Goal: Task Accomplishment & Management: Use online tool/utility

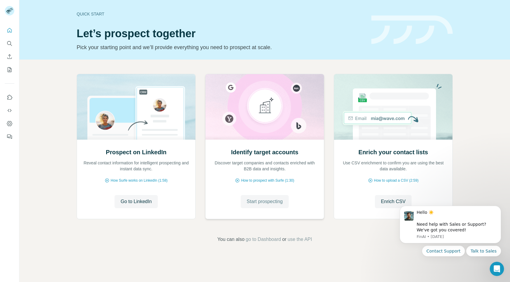
click at [266, 204] on span "Start prospecting" at bounding box center [265, 201] width 36 height 7
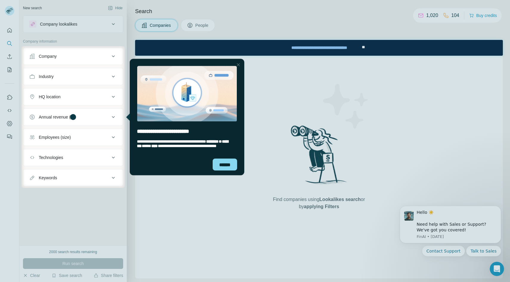
click at [86, 160] on div "Technologies" at bounding box center [69, 158] width 81 height 6
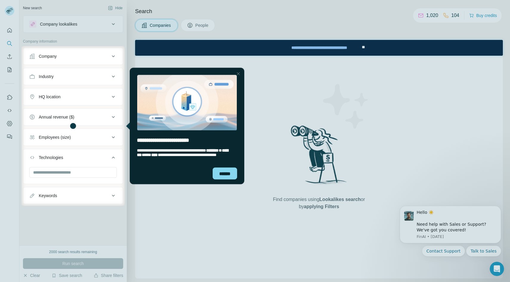
click at [86, 160] on div "Technologies" at bounding box center [69, 158] width 81 height 6
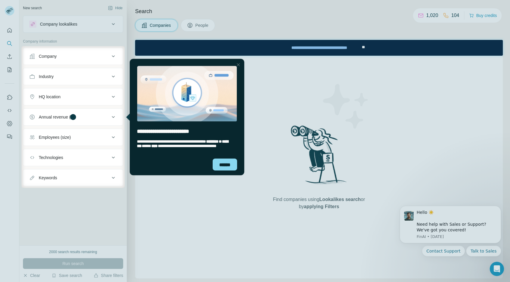
click at [92, 182] on button "Keywords" at bounding box center [73, 178] width 100 height 14
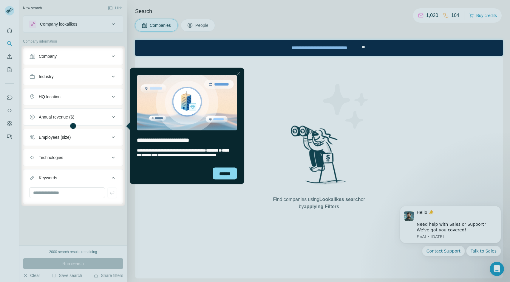
click at [92, 182] on button "Keywords" at bounding box center [73, 179] width 100 height 17
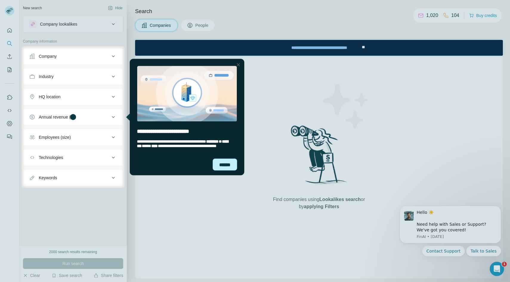
click at [228, 165] on div "******" at bounding box center [225, 165] width 24 height 12
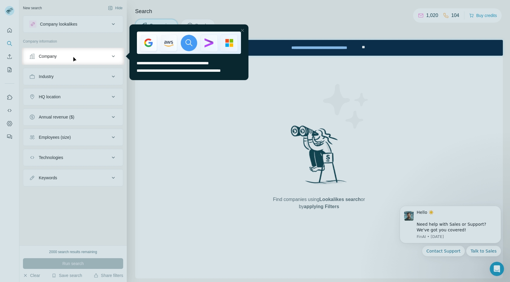
click at [242, 29] on div "Close Step" at bounding box center [242, 30] width 7 height 7
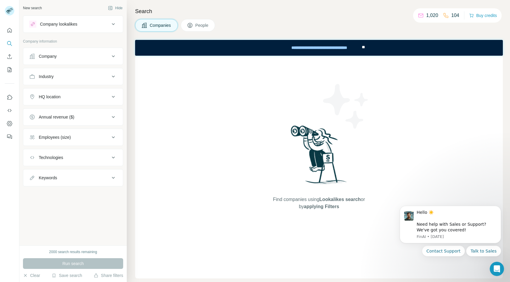
click at [106, 21] on div "Company lookalikes" at bounding box center [69, 24] width 81 height 7
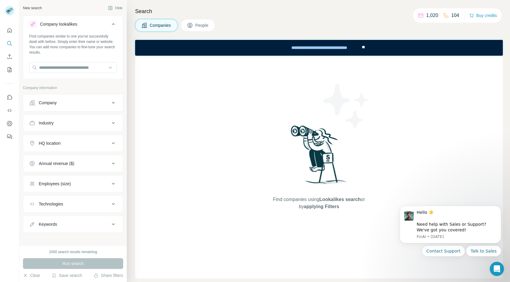
click at [106, 21] on div "Company lookalikes" at bounding box center [69, 24] width 81 height 7
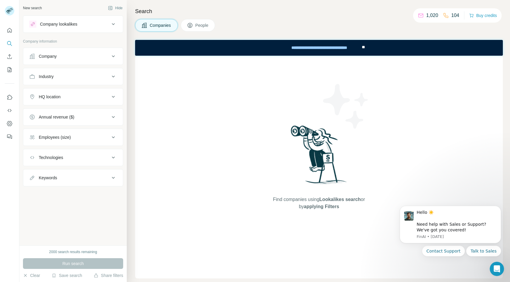
click at [106, 21] on div "Company lookalikes" at bounding box center [69, 24] width 81 height 7
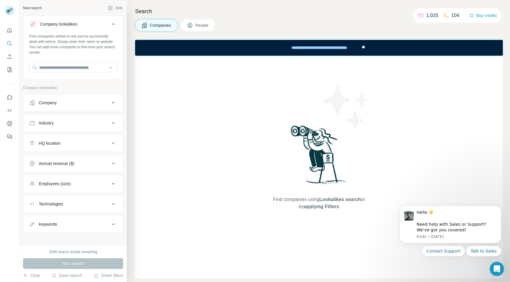
click at [106, 21] on div "Company lookalikes" at bounding box center [69, 24] width 81 height 7
